Goal: Transaction & Acquisition: Purchase product/service

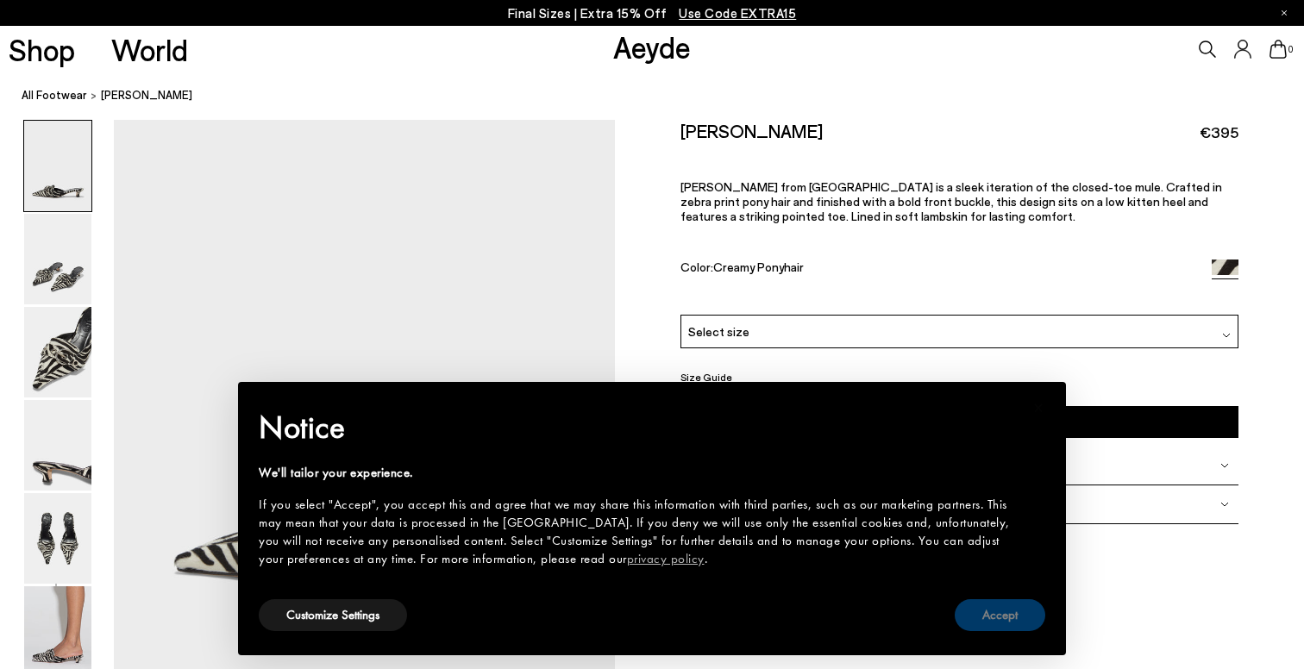
click at [1008, 610] on button "Accept" at bounding box center [1000, 615] width 91 height 32
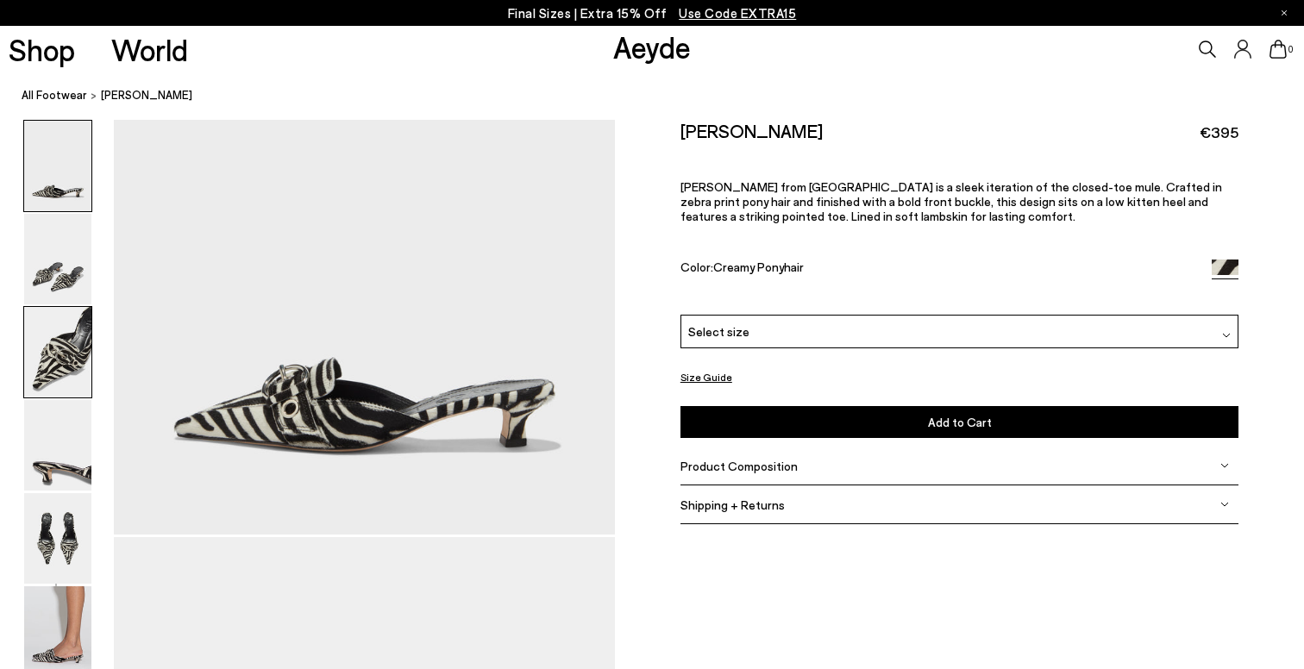
click at [68, 360] on img at bounding box center [57, 352] width 67 height 91
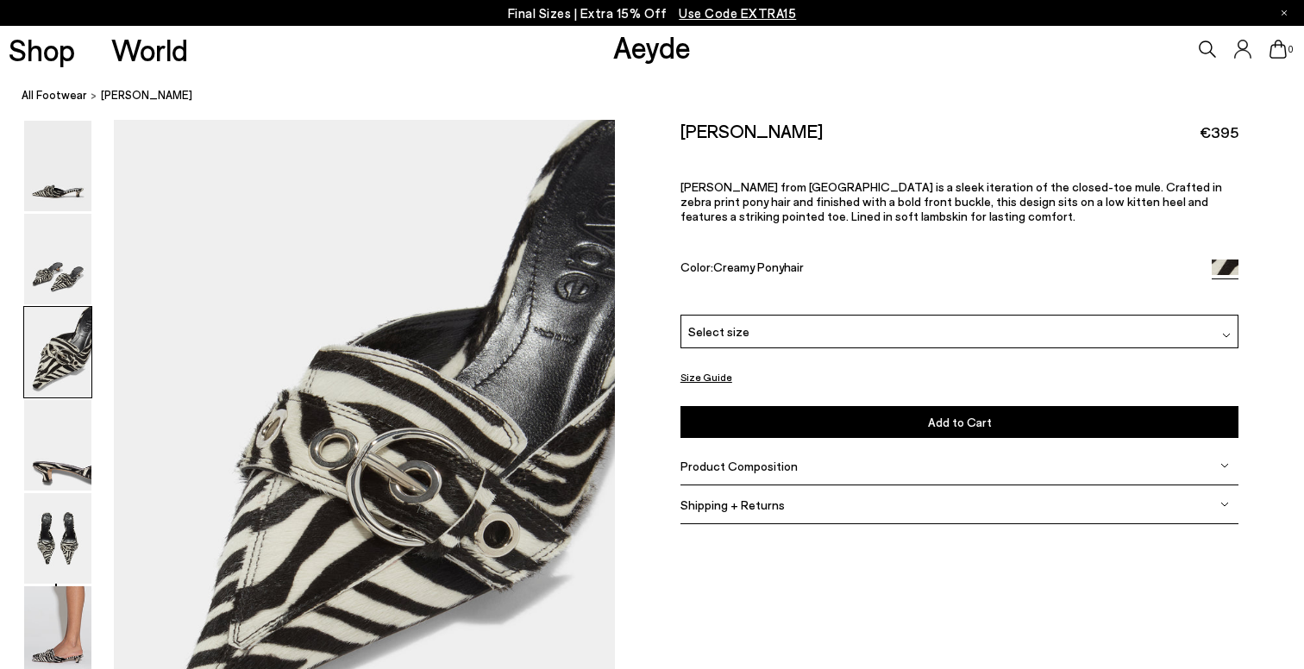
click at [650, 48] on link "Aeyde" at bounding box center [652, 46] width 78 height 36
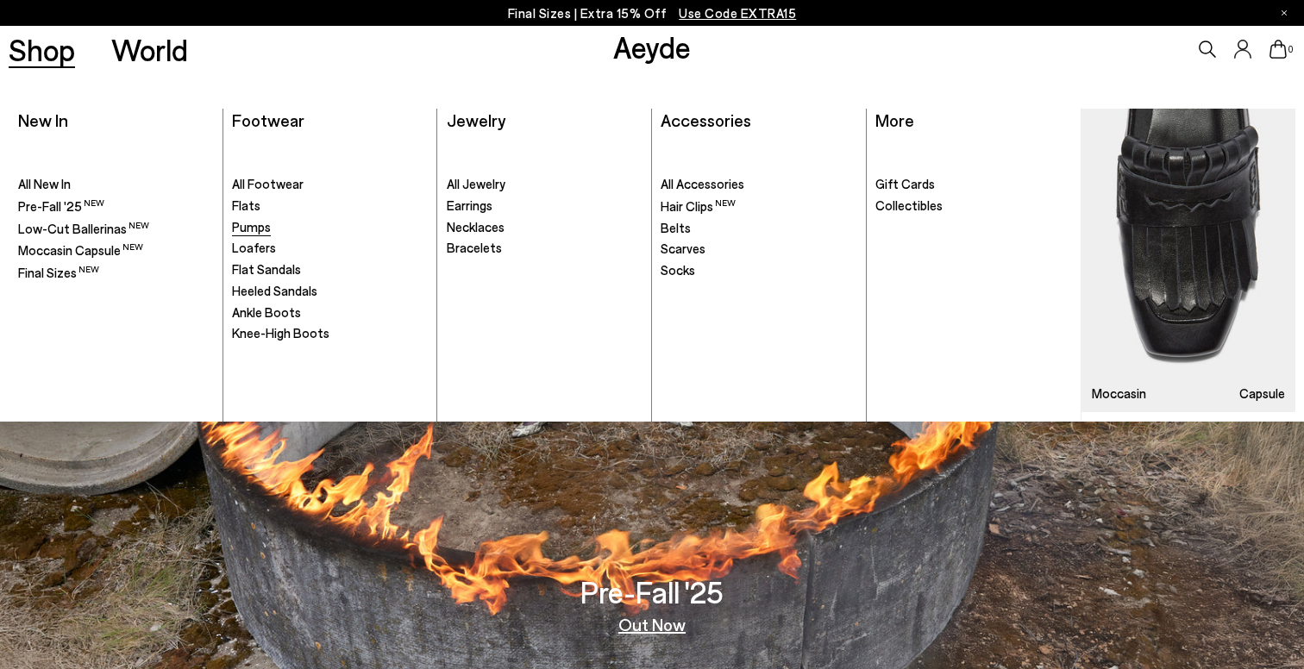
click at [244, 221] on span "Pumps" at bounding box center [251, 227] width 39 height 16
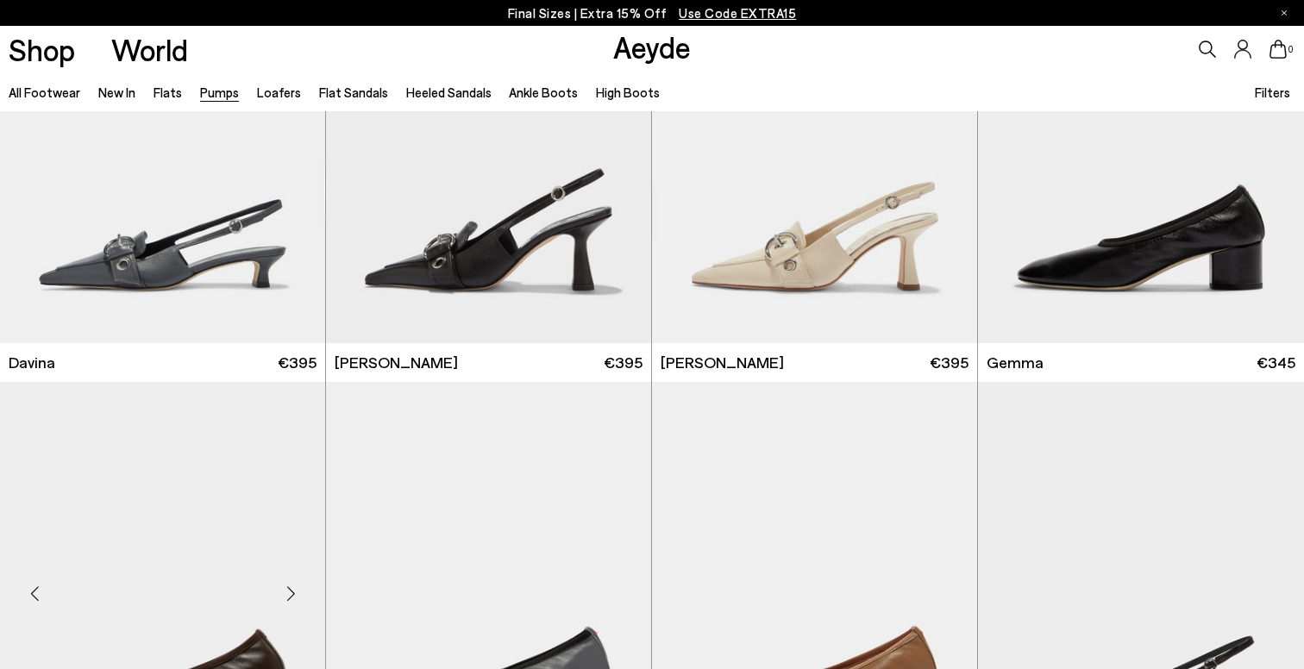
scroll to position [3764, 0]
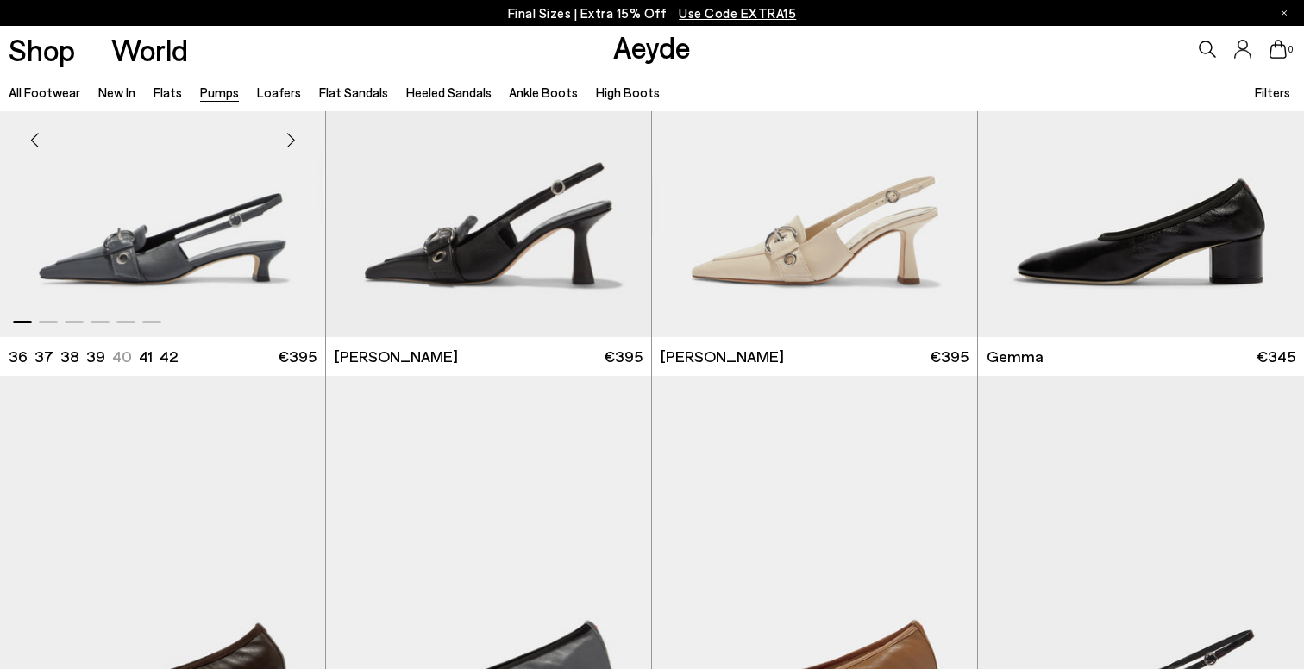
click at [289, 141] on div "Next slide" at bounding box center [291, 140] width 52 height 52
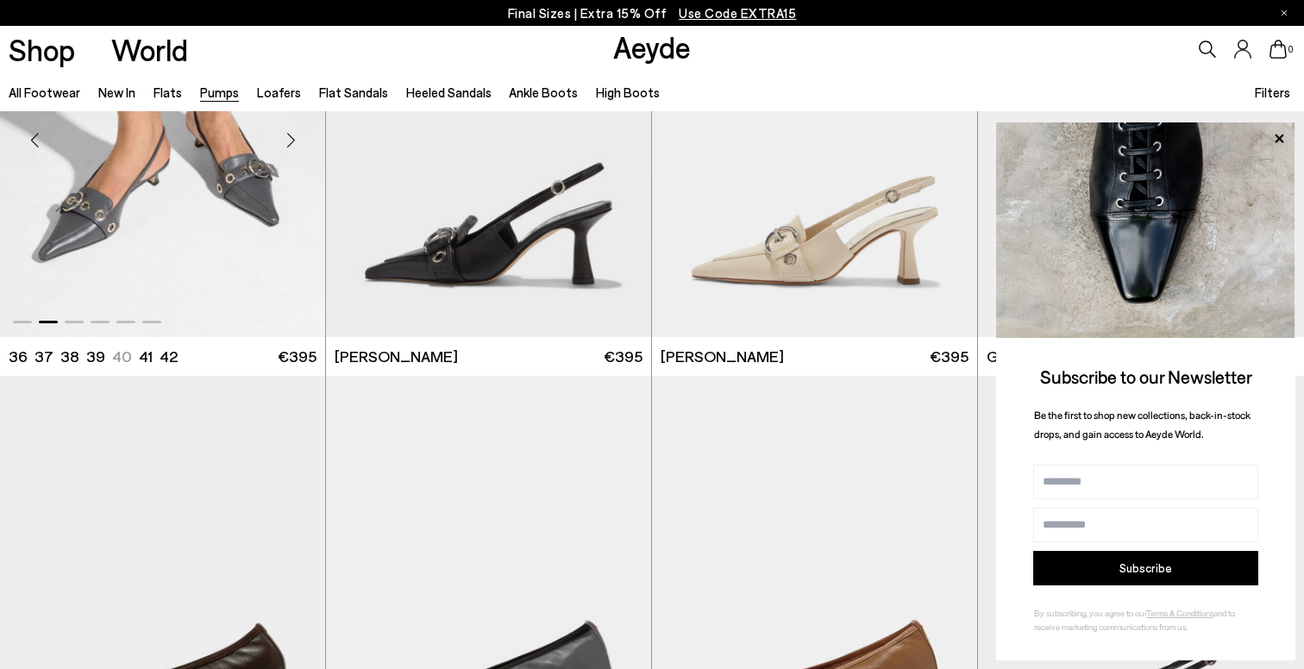
click at [233, 204] on img "2 / 6" at bounding box center [162, 132] width 325 height 409
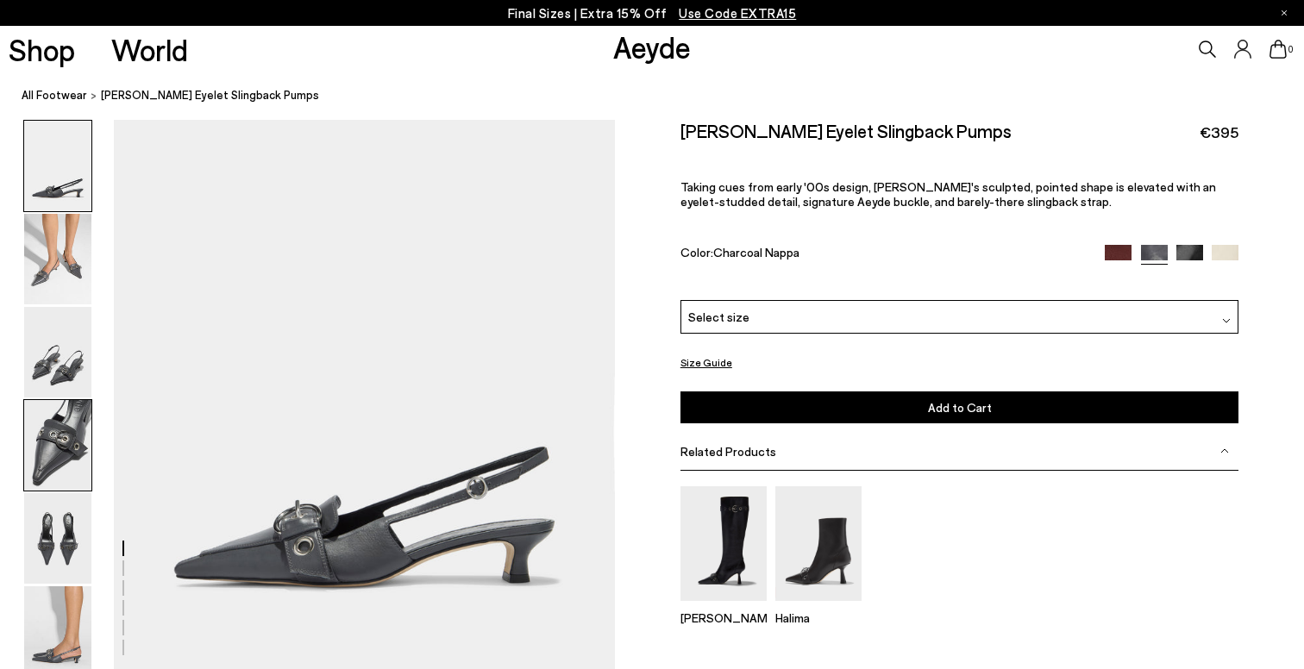
click at [69, 469] on img at bounding box center [57, 445] width 67 height 91
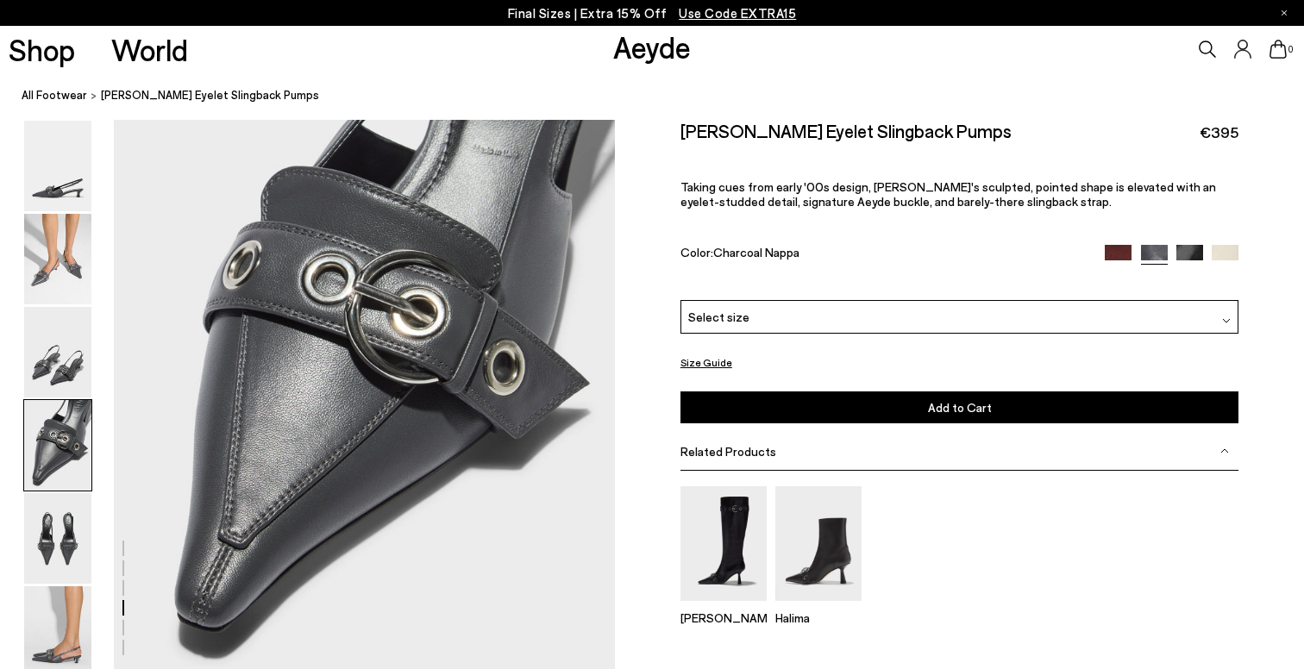
scroll to position [1990, 0]
